Goal: Find specific page/section: Find specific page/section

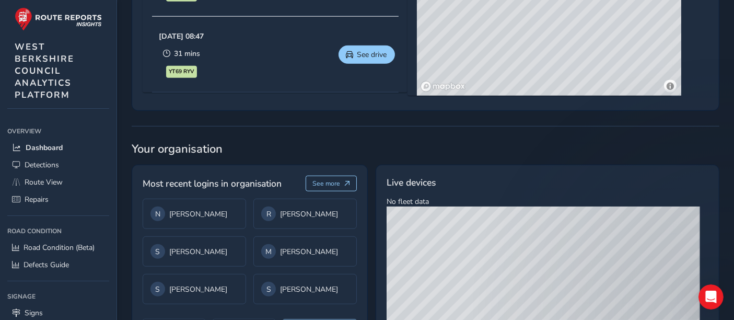
scroll to position [617, 0]
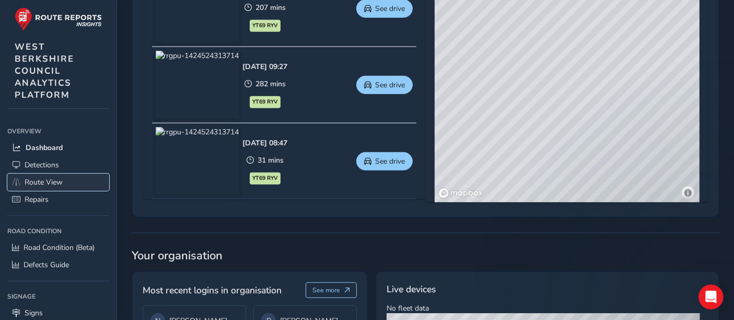
click at [42, 186] on span "Route View" at bounding box center [44, 182] width 38 height 10
